Goal: Download file/media

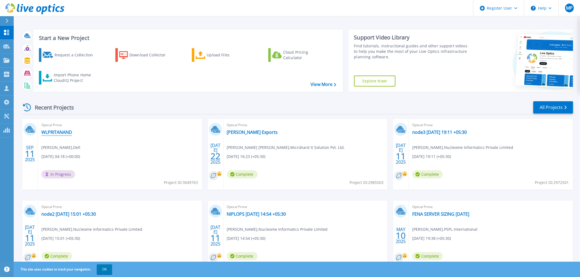
click at [66, 130] on link "WLPRITANAND" at bounding box center [56, 132] width 31 height 5
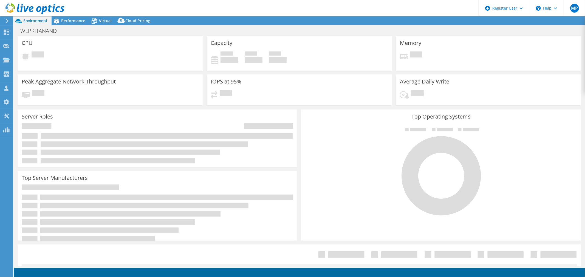
select select "USD"
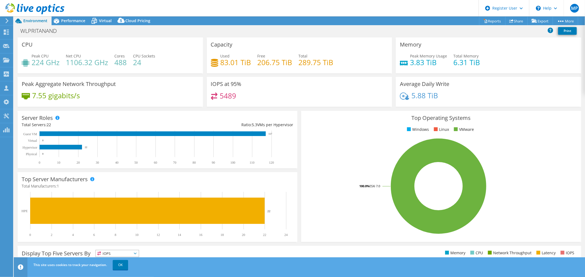
scroll to position [61, 0]
click at [489, 19] on link "Reports" at bounding box center [492, 21] width 26 height 9
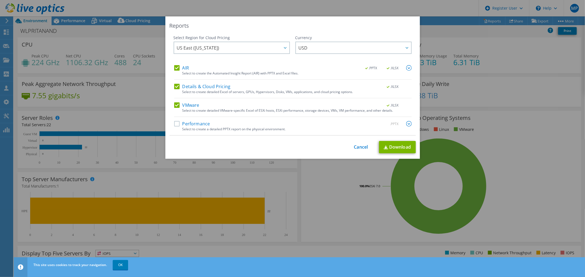
click at [174, 106] on label "VMware" at bounding box center [186, 105] width 25 height 5
click at [0, 0] on input "VMware" at bounding box center [0, 0] width 0 height 0
click at [175, 86] on label "Details & Cloud Pricing" at bounding box center [202, 86] width 56 height 5
click at [0, 0] on input "Details & Cloud Pricing" at bounding box center [0, 0] width 0 height 0
click at [174, 125] on label "Performance" at bounding box center [192, 123] width 36 height 5
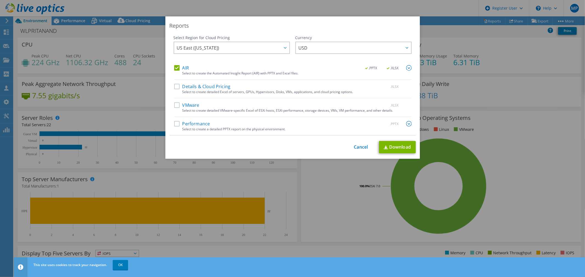
click at [0, 0] on input "Performance" at bounding box center [0, 0] width 0 height 0
click at [403, 150] on link "Download" at bounding box center [397, 147] width 37 height 12
click at [355, 148] on link "Cancel" at bounding box center [361, 147] width 14 height 5
